Goal: Task Accomplishment & Management: Manage account settings

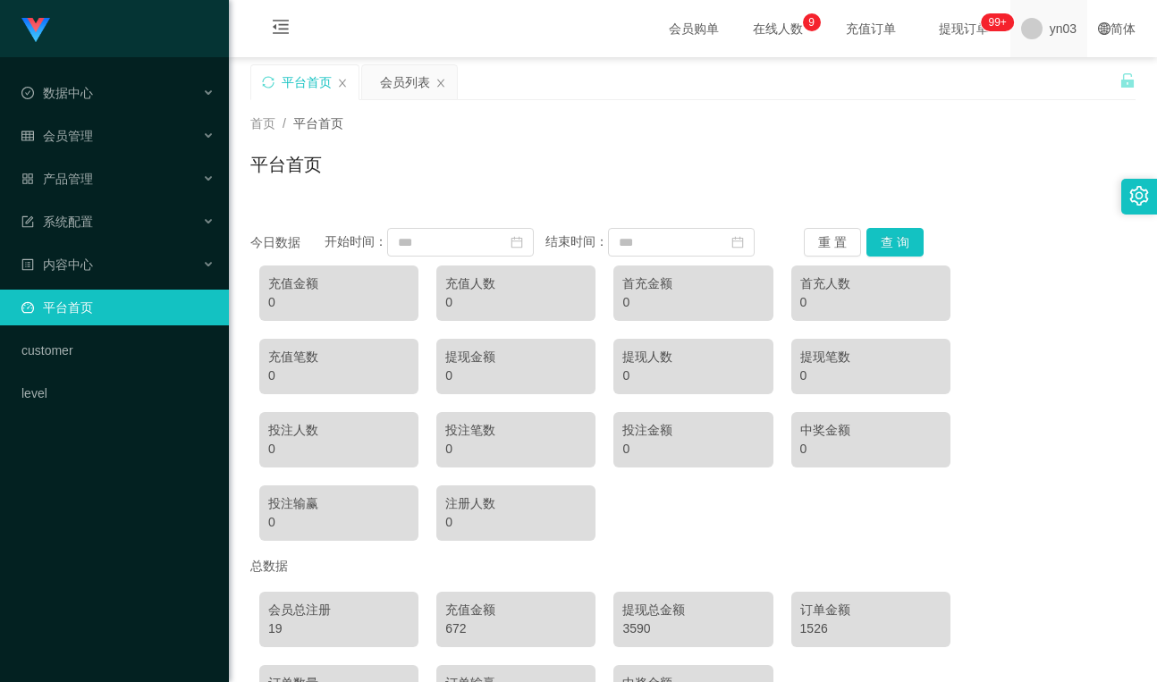
click at [1049, 45] on span "yn03" at bounding box center [1062, 28] width 27 height 57
click at [1053, 82] on span "退出登录" at bounding box center [1050, 79] width 50 height 14
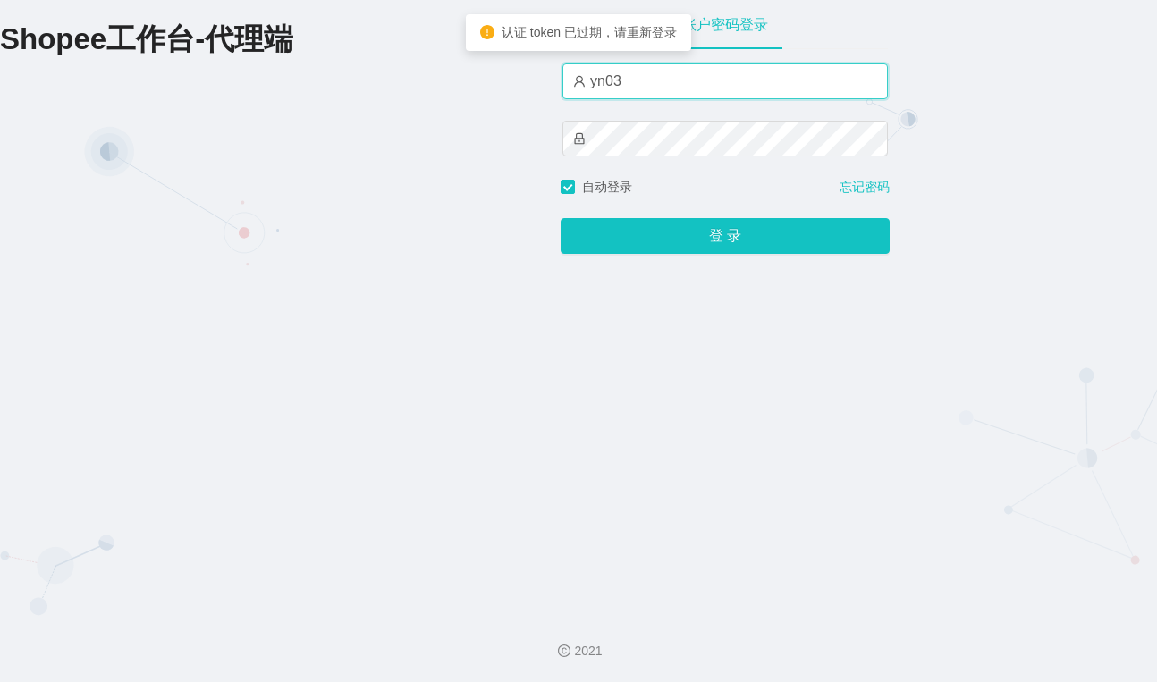
click at [653, 84] on input "yn03" at bounding box center [724, 81] width 325 height 36
type input "xjp803"
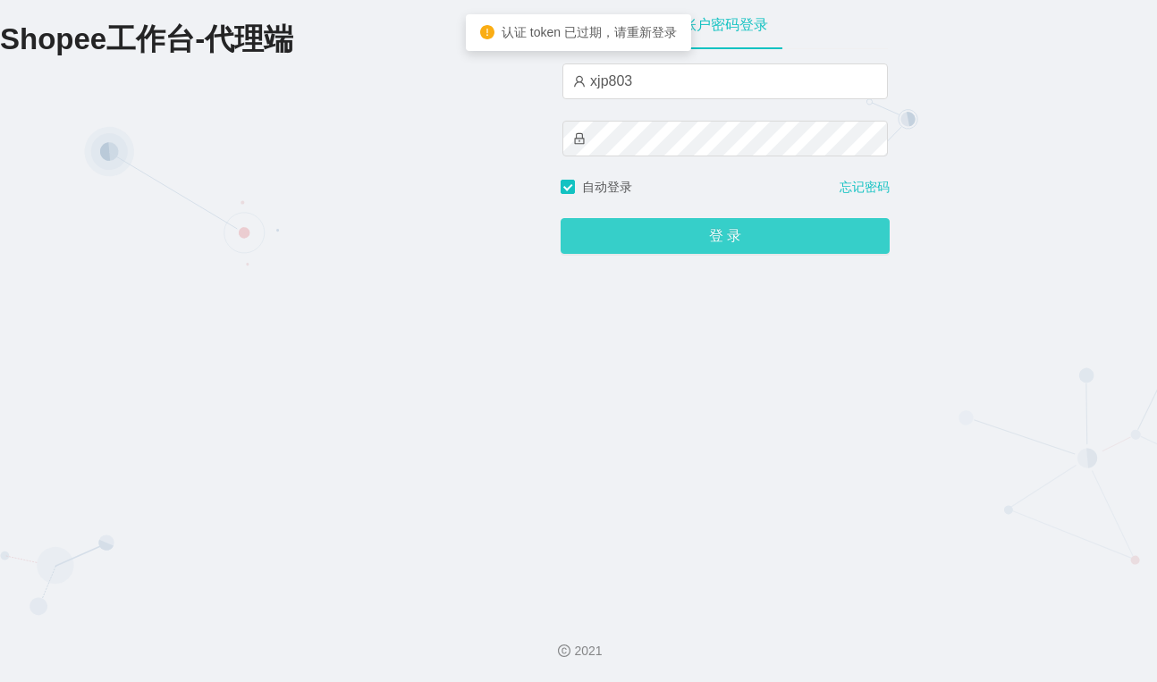
click at [700, 253] on button "登 录" at bounding box center [725, 236] width 329 height 36
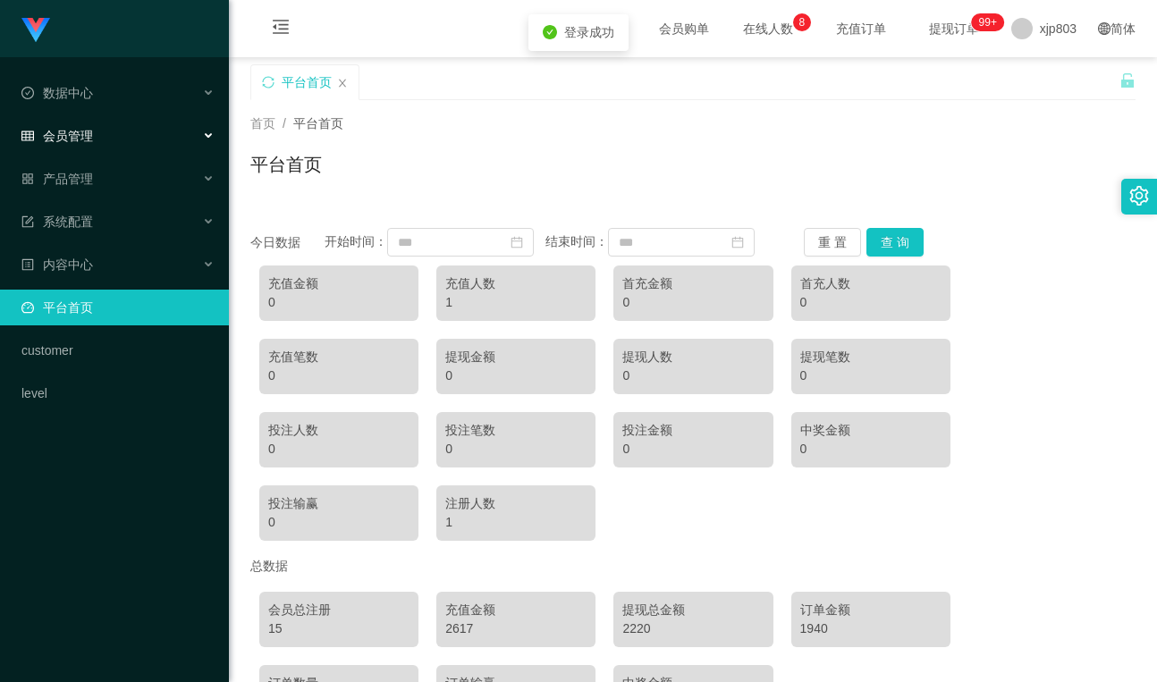
click at [114, 141] on div "会员管理" at bounding box center [114, 136] width 229 height 36
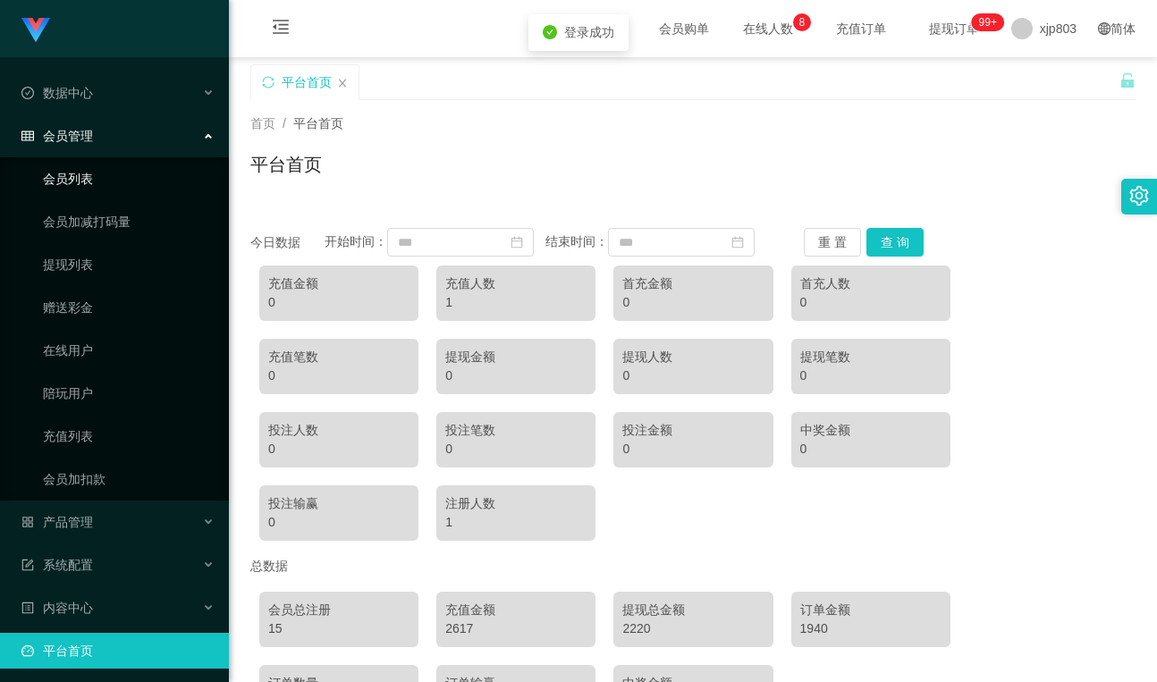
click at [83, 175] on link "会员列表" at bounding box center [129, 179] width 172 height 36
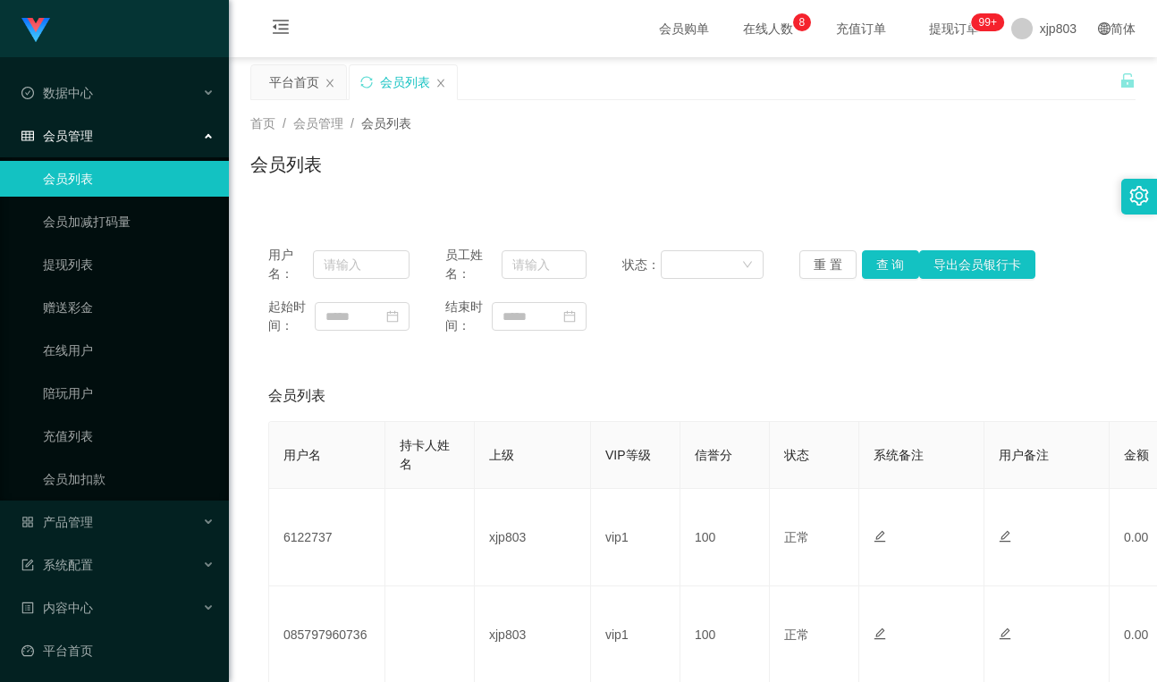
scroll to position [179, 0]
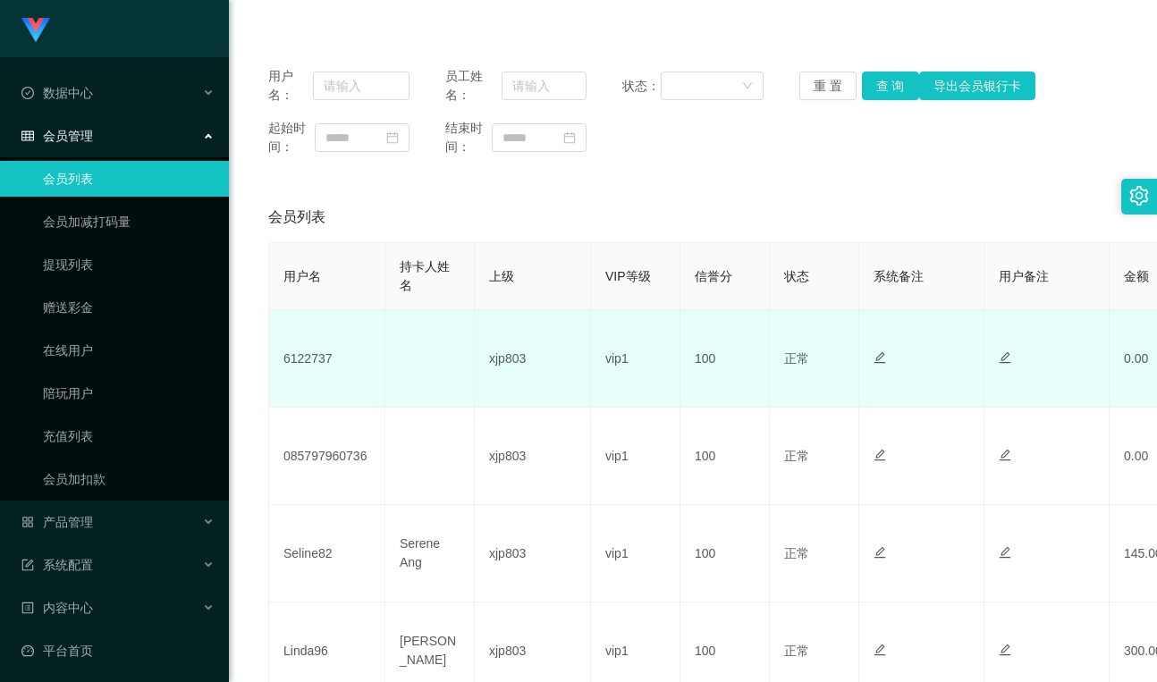
click at [308, 362] on td "6122737" at bounding box center [327, 358] width 116 height 97
copy td "6122737"
